Goal: Check status: Check status

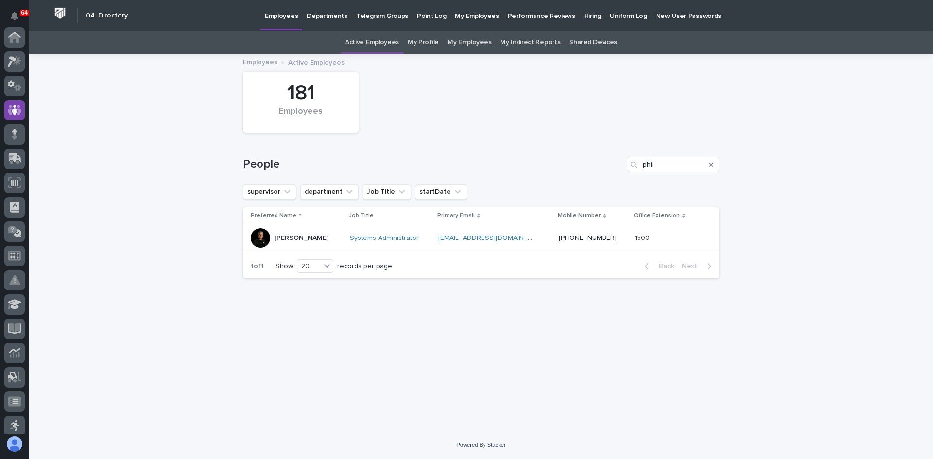
scroll to position [73, 0]
click at [10, 108] on icon at bounding box center [14, 109] width 13 height 11
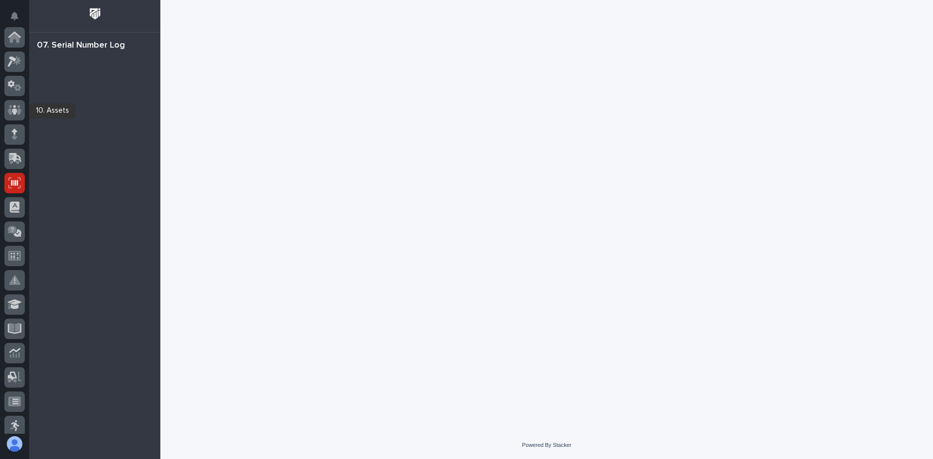
scroll to position [146, 0]
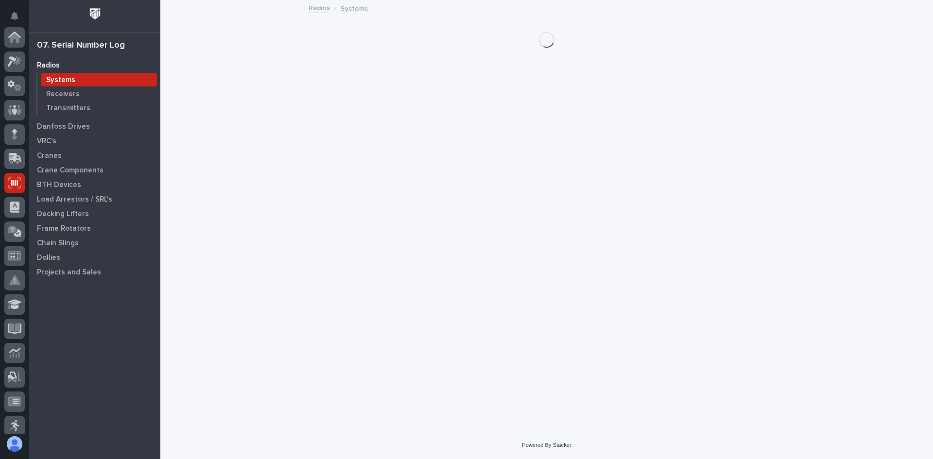
scroll to position [146, 0]
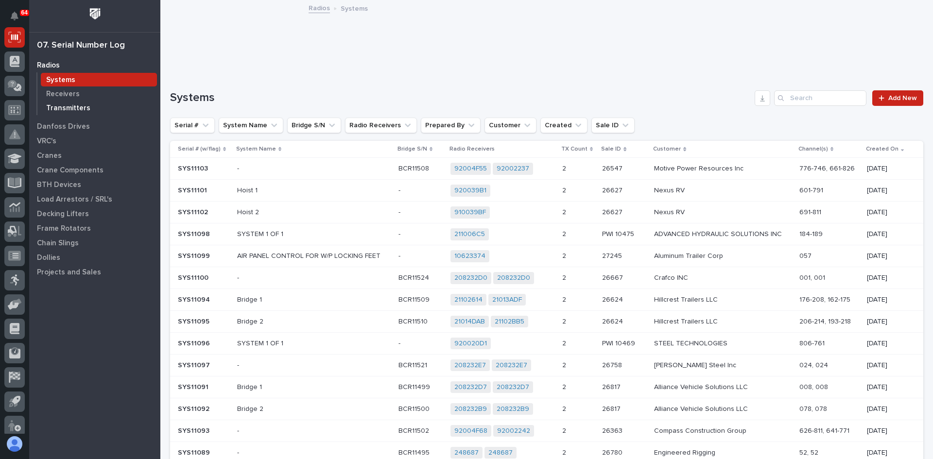
click at [77, 107] on p "Transmitters" at bounding box center [68, 108] width 44 height 9
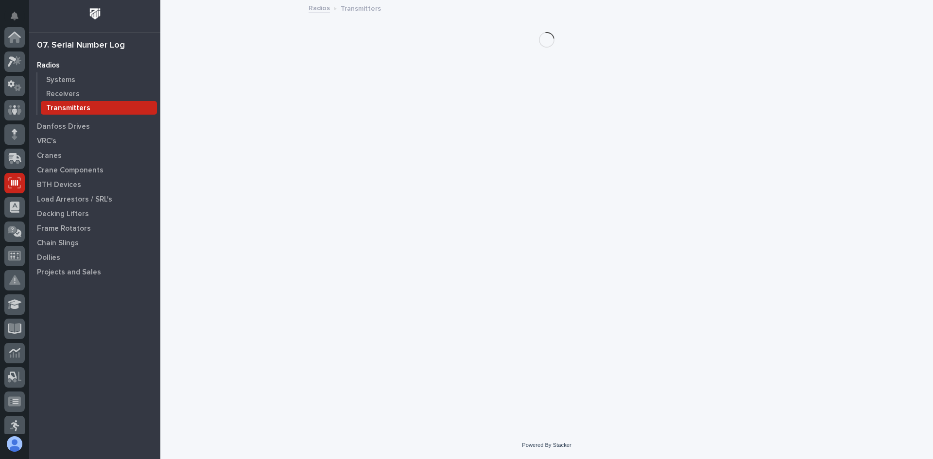
scroll to position [146, 0]
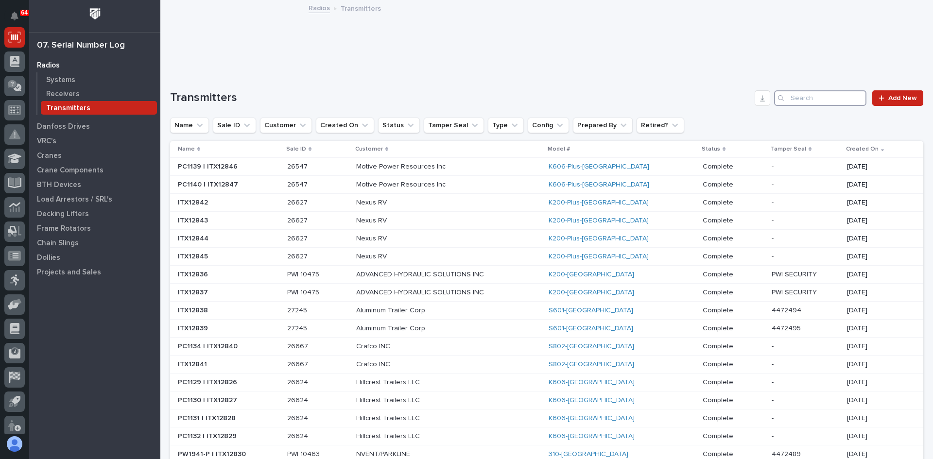
click at [795, 98] on input "Search" at bounding box center [820, 98] width 92 height 16
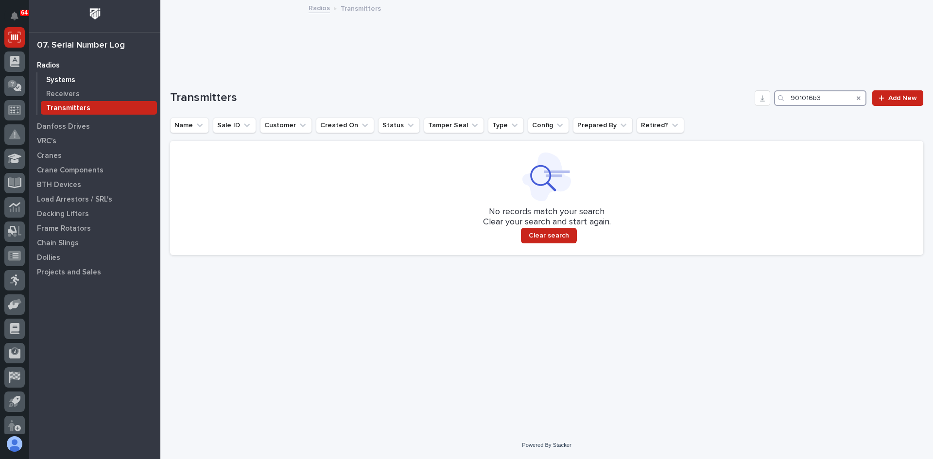
type input "901016b3"
click at [63, 79] on p "Systems" at bounding box center [60, 80] width 29 height 9
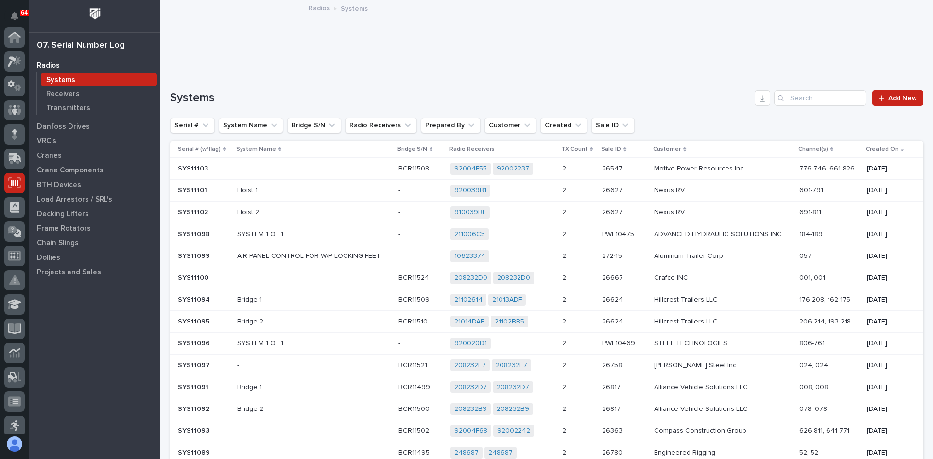
scroll to position [146, 0]
click at [790, 100] on input "Search" at bounding box center [820, 98] width 92 height 16
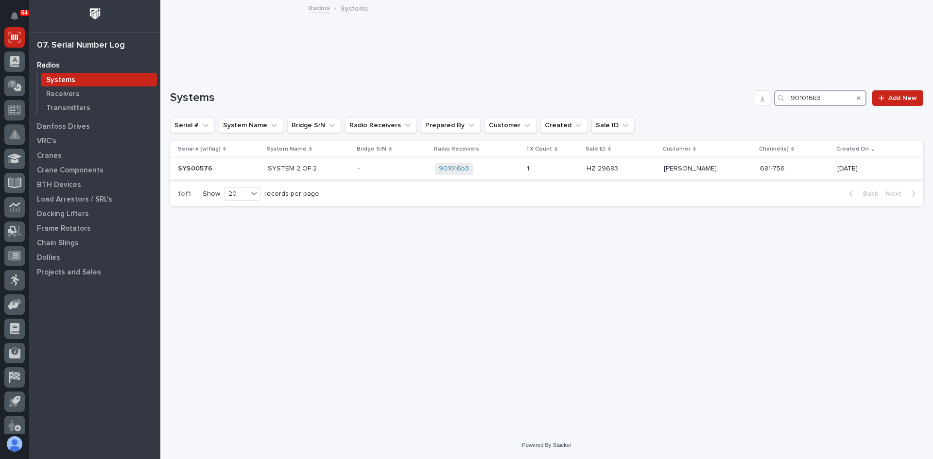
type input "901016b3"
click at [640, 166] on p at bounding box center [620, 169] width 69 height 8
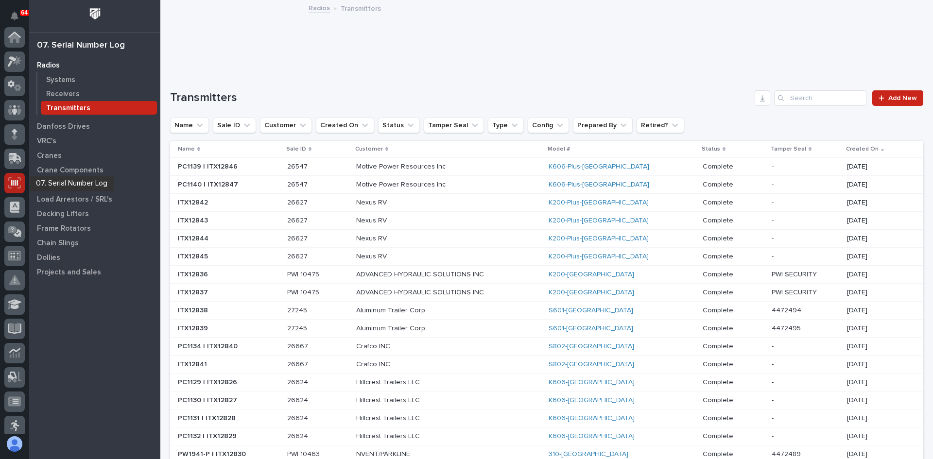
click at [17, 182] on icon at bounding box center [14, 182] width 13 height 11
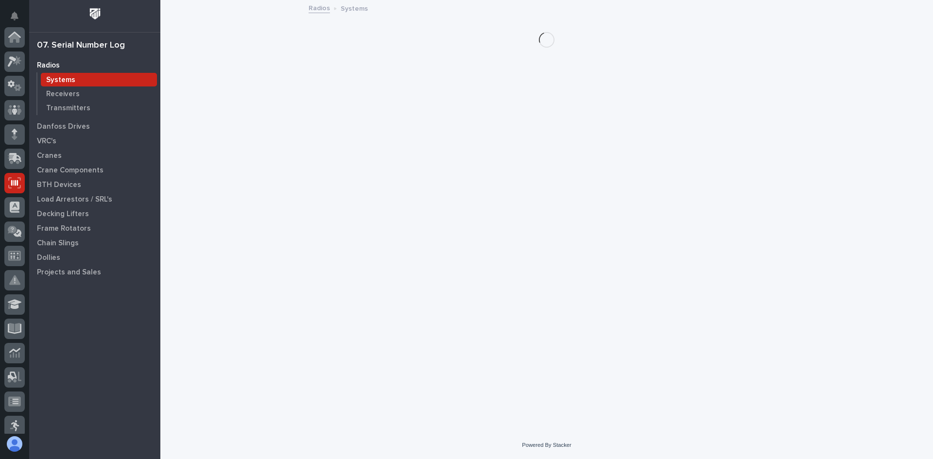
scroll to position [146, 0]
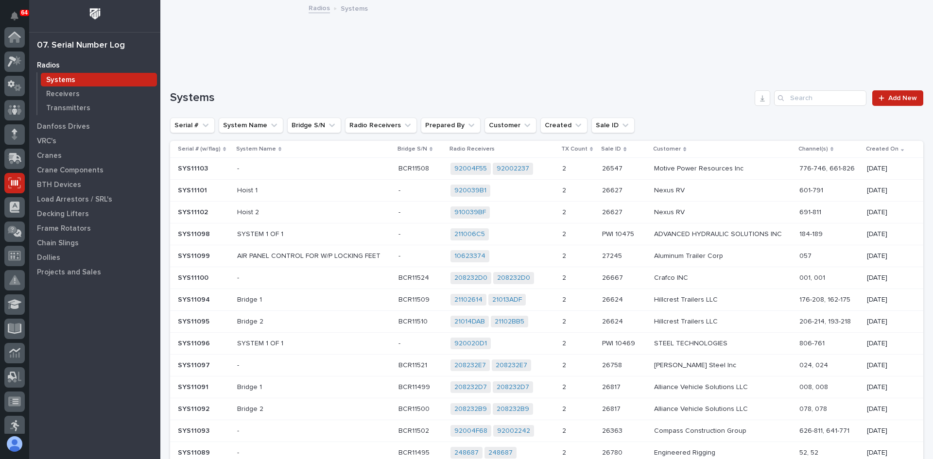
scroll to position [146, 0]
